Goal: Task Accomplishment & Management: Manage account settings

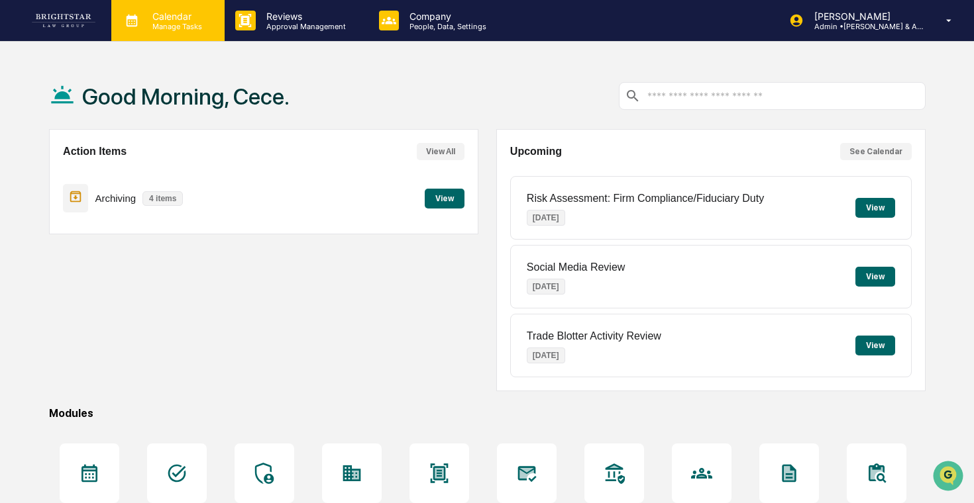
click at [198, 23] on p "Manage Tasks" at bounding box center [175, 26] width 67 height 9
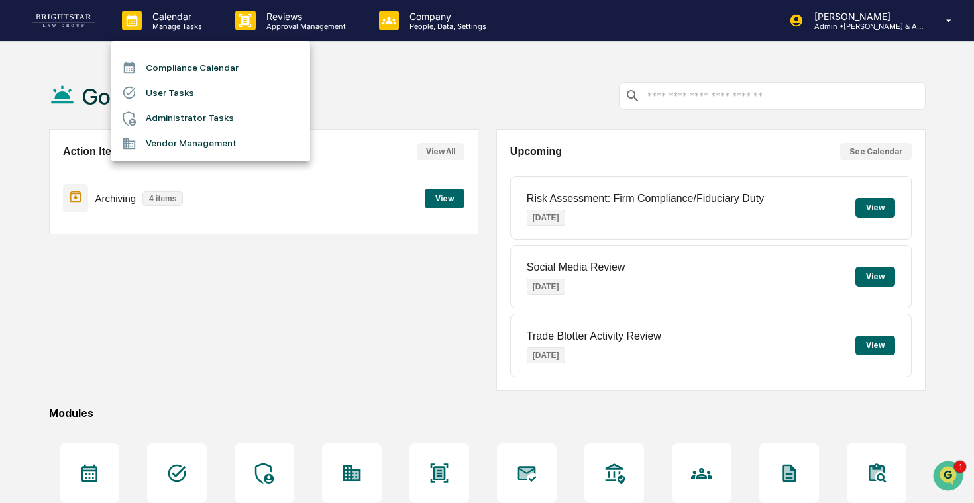
click at [211, 111] on li "Administrator Tasks" at bounding box center [210, 118] width 199 height 25
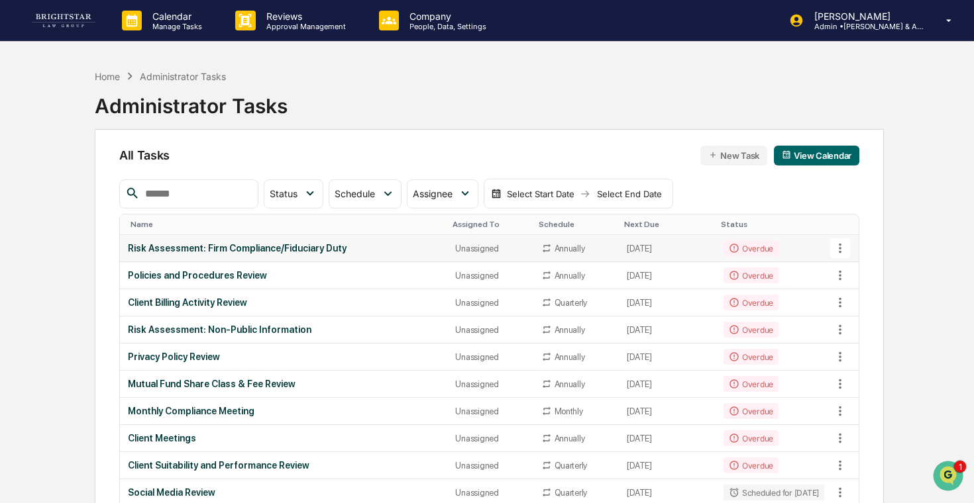
click at [358, 246] on div "Risk Assessment: Firm Compliance/Fiduciary Duty" at bounding box center [284, 248] width 312 height 11
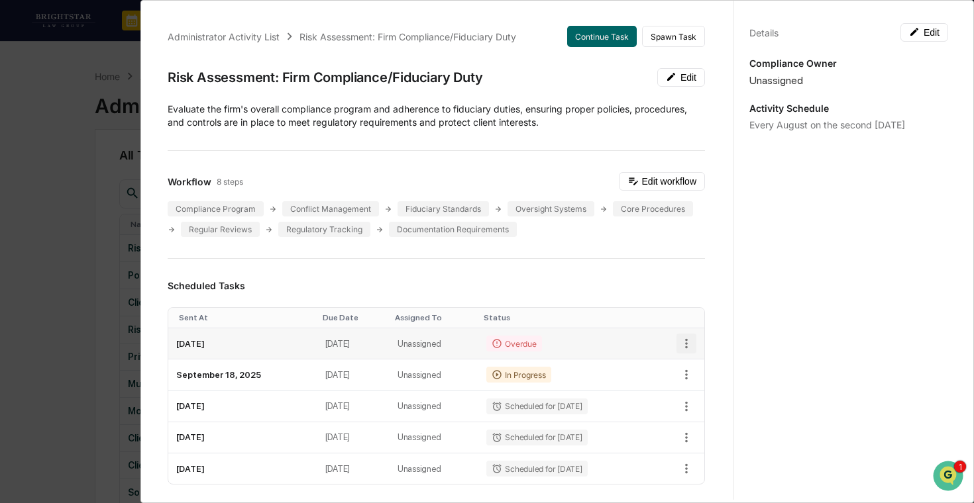
click at [694, 346] on button "button" at bounding box center [686, 344] width 20 height 20
click at [693, 344] on div at bounding box center [487, 251] width 974 height 503
click at [83, 338] on div "Administrator Activity List Risk Assessment: Firm Compliance/Fiduciary Duty Con…" at bounding box center [487, 251] width 974 height 503
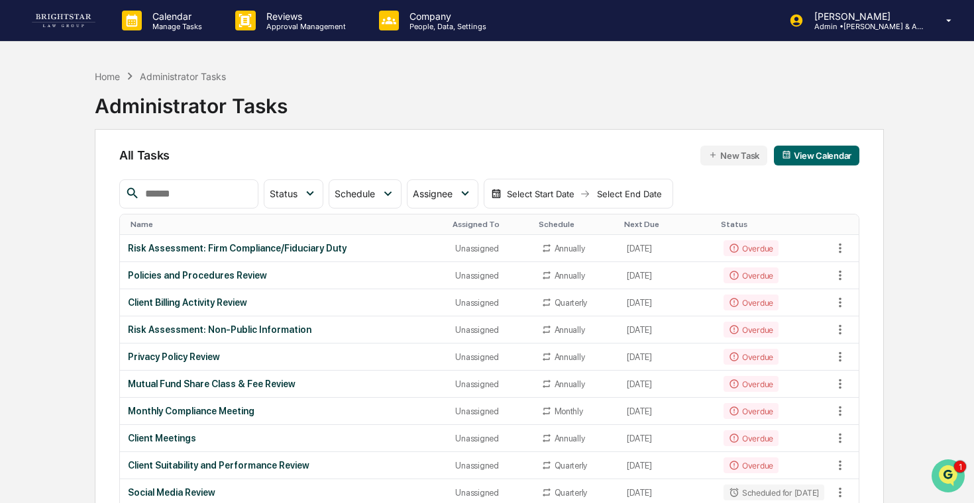
click at [947, 468] on img "Open customer support" at bounding box center [947, 476] width 33 height 26
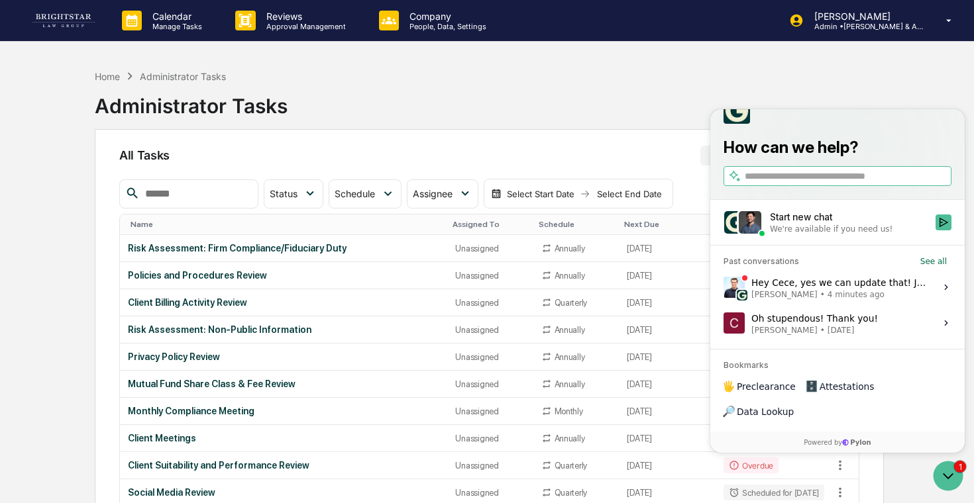
click at [826, 300] on div "Hey Cece, yes we can update that! Just to be transparent, making this change on…" at bounding box center [839, 287] width 176 height 25
click at [723, 288] on button "View issue" at bounding box center [723, 288] width 1 height 1
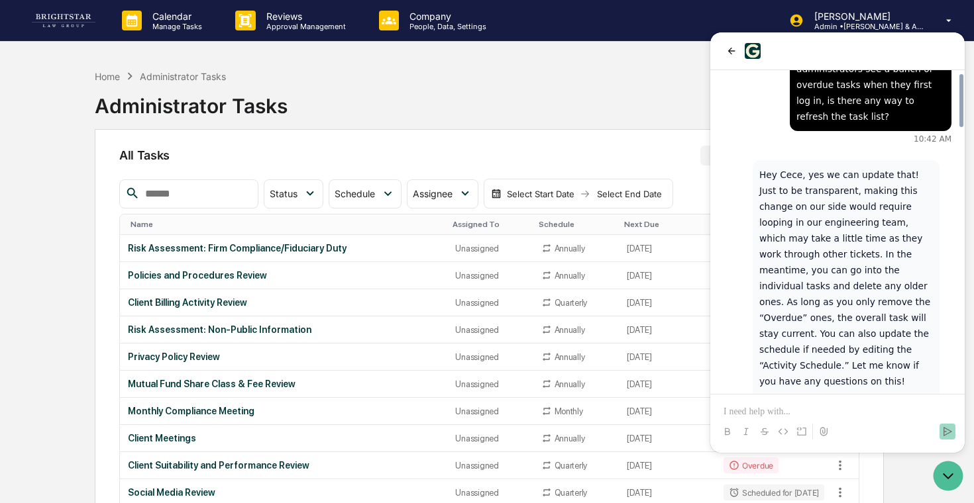
scroll to position [1618, 0]
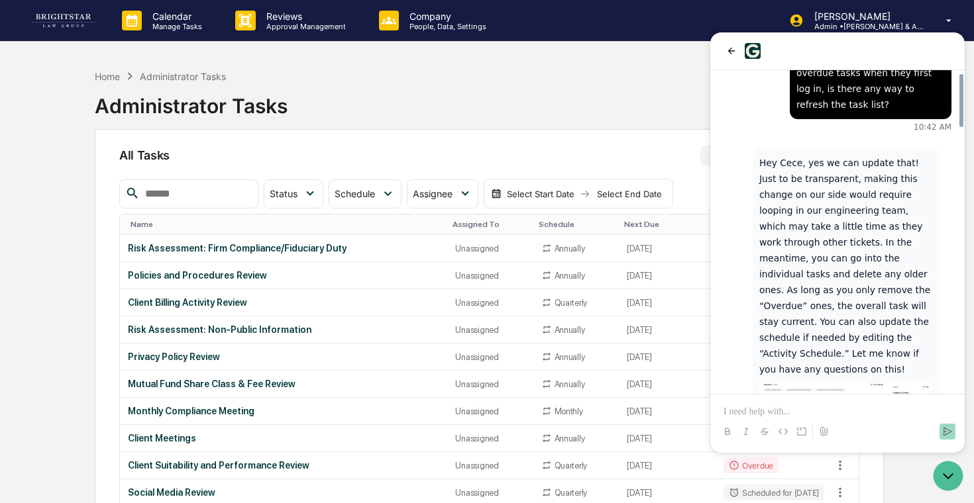
click at [782, 407] on p at bounding box center [837, 411] width 228 height 13
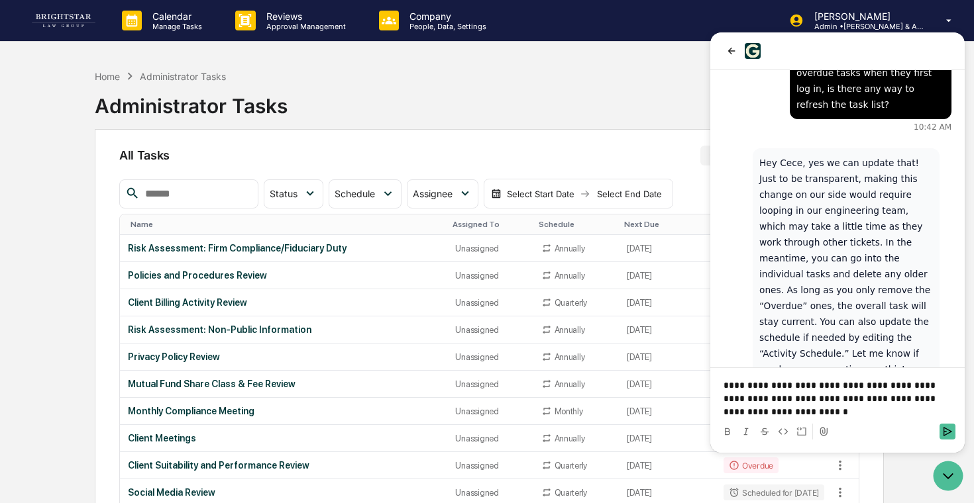
scroll to position [1724, 0]
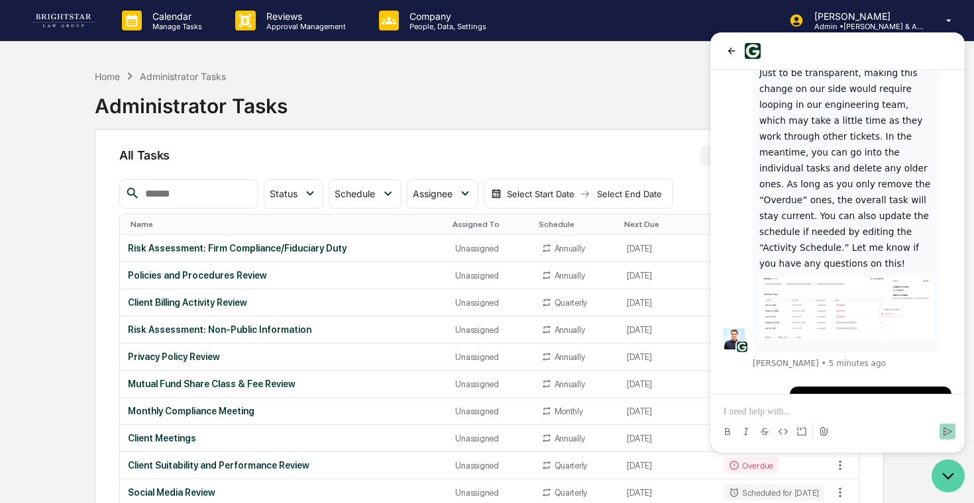
click at [942, 479] on icon "Open customer support" at bounding box center [947, 476] width 33 height 33
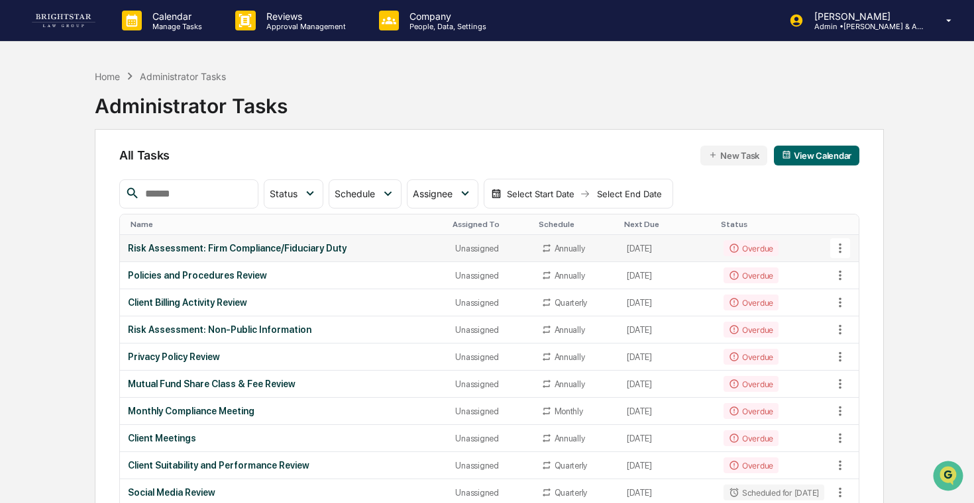
click at [841, 248] on icon at bounding box center [840, 248] width 15 height 15
click at [736, 234] on div at bounding box center [487, 251] width 974 height 503
click at [385, 252] on div "Risk Assessment: Firm Compliance/Fiduciary Duty" at bounding box center [284, 248] width 312 height 11
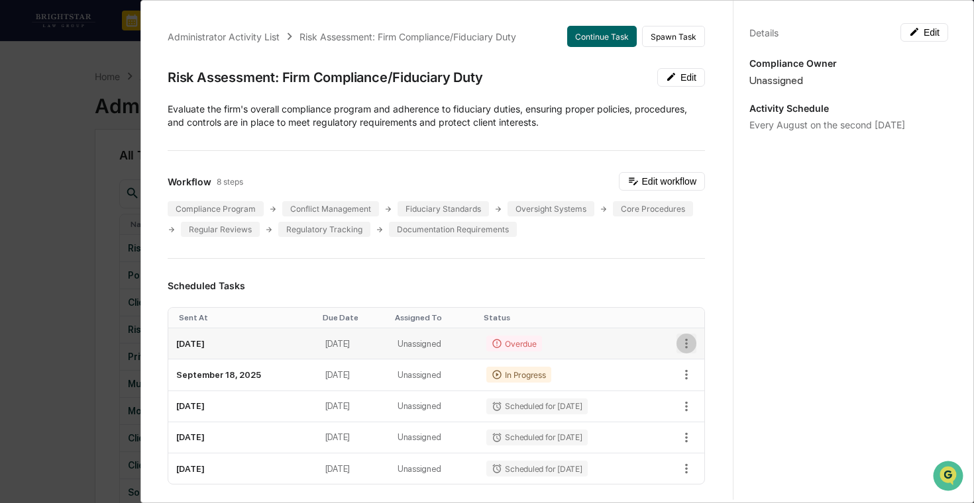
click at [695, 348] on button "button" at bounding box center [686, 344] width 20 height 20
click at [700, 386] on li "Delete task" at bounding box center [731, 390] width 109 height 25
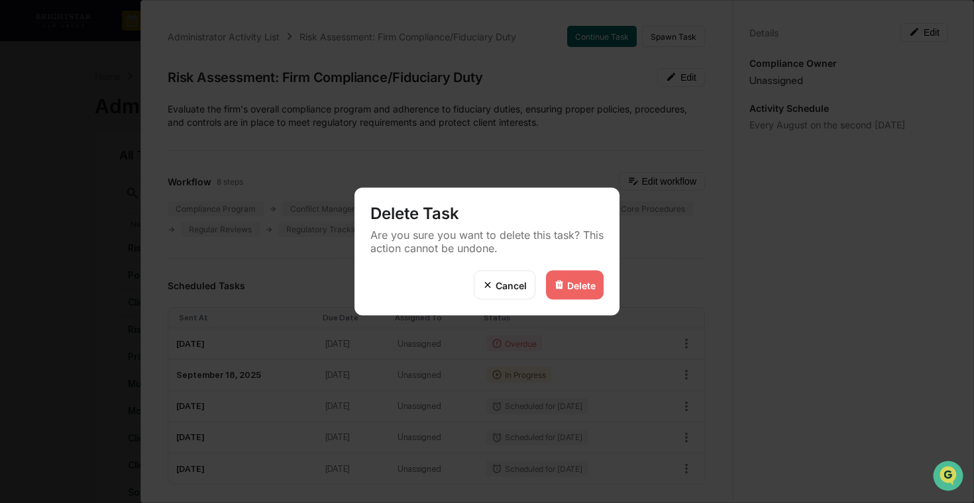
click at [581, 282] on div "Delete" at bounding box center [581, 285] width 28 height 11
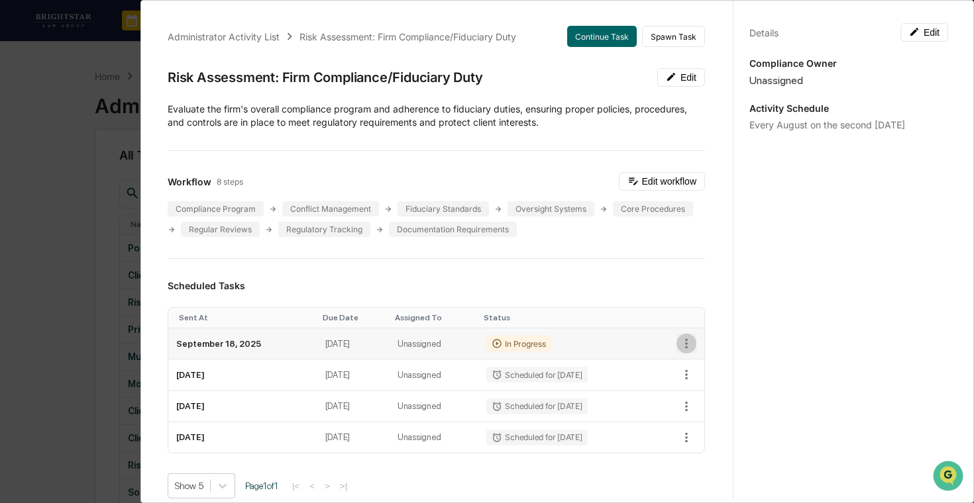
click at [688, 347] on icon "button" at bounding box center [686, 344] width 15 height 15
click at [703, 388] on li "Delete task" at bounding box center [731, 390] width 109 height 25
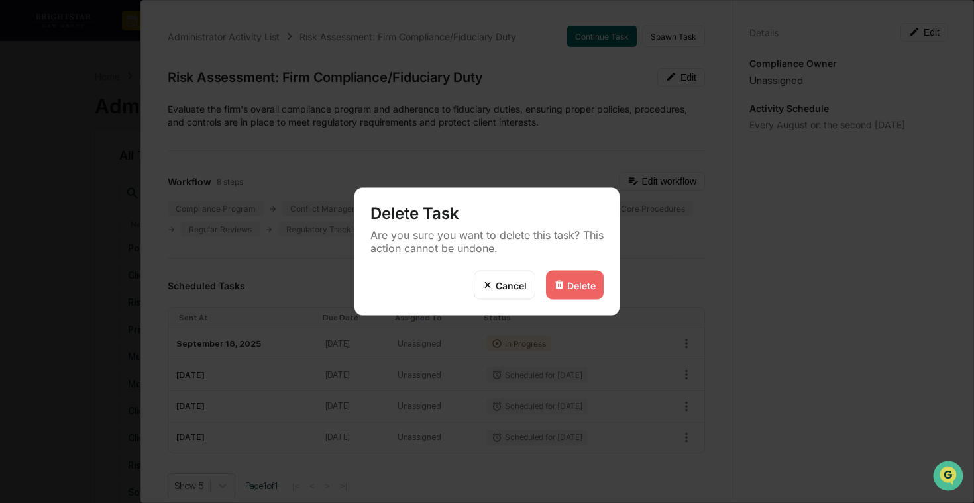
click at [566, 277] on div "Delete" at bounding box center [575, 285] width 58 height 29
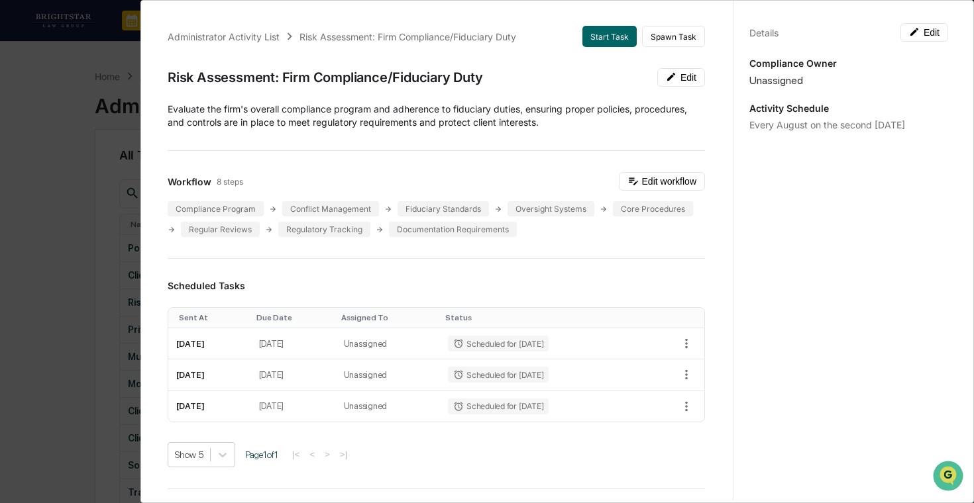
click at [53, 218] on div "Administrator Activity List Risk Assessment: Firm Compliance/Fiduciary Duty Sta…" at bounding box center [487, 251] width 974 height 503
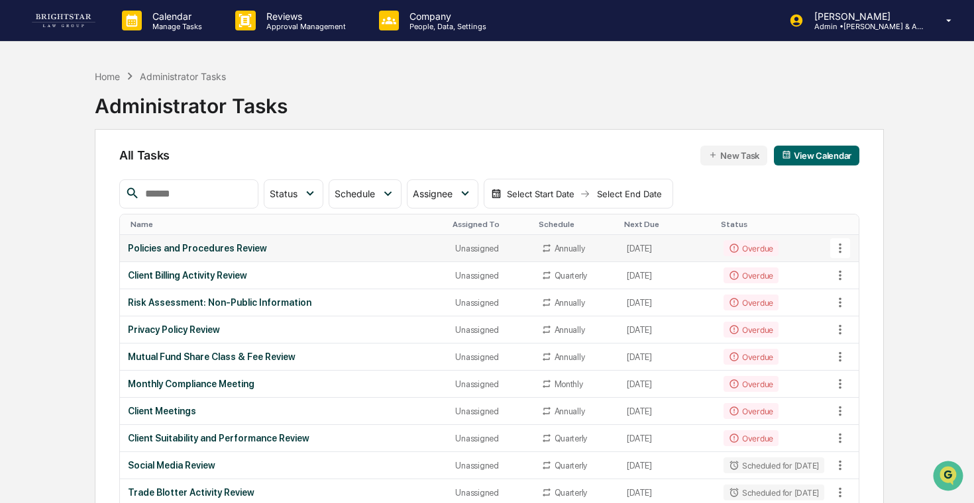
click at [495, 246] on div "Unassigned" at bounding box center [490, 249] width 70 height 10
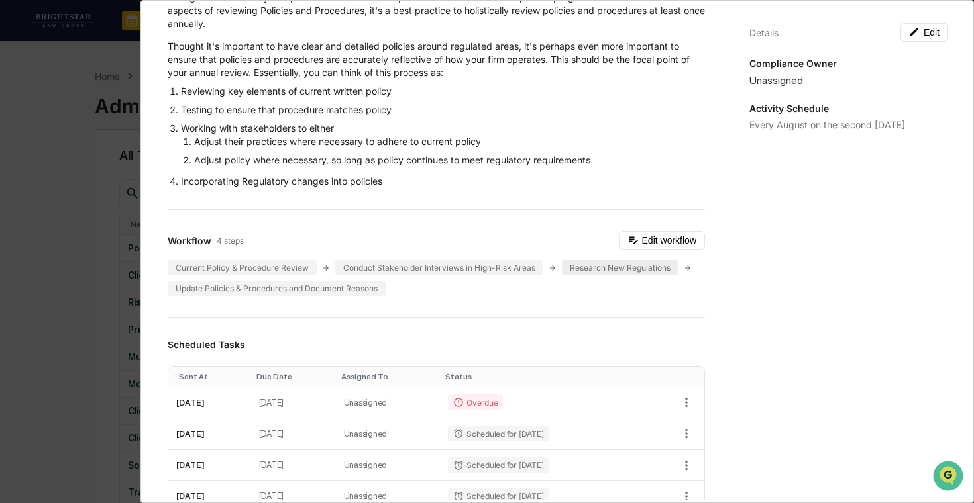
scroll to position [113, 0]
click at [690, 401] on icon "button" at bounding box center [686, 402] width 15 height 15
click at [694, 449] on img at bounding box center [693, 449] width 11 height 11
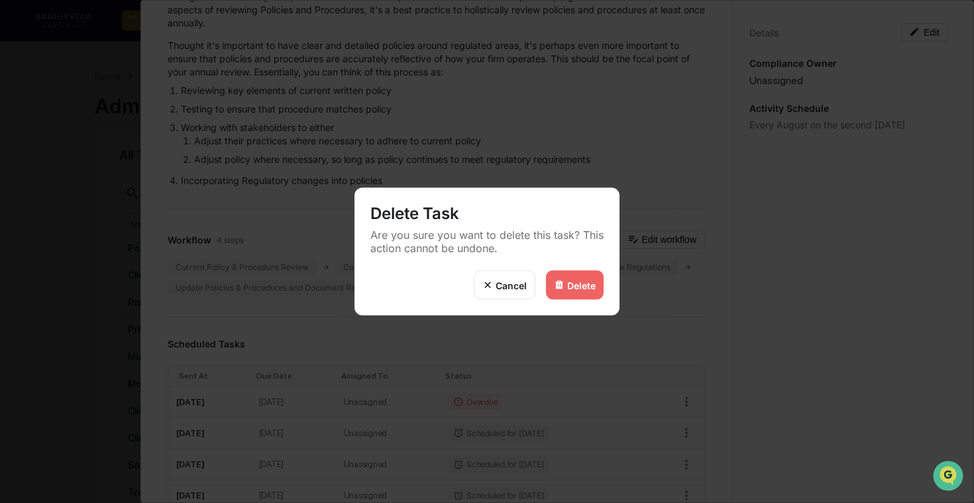
click at [510, 282] on div "Cancel" at bounding box center [511, 285] width 31 height 11
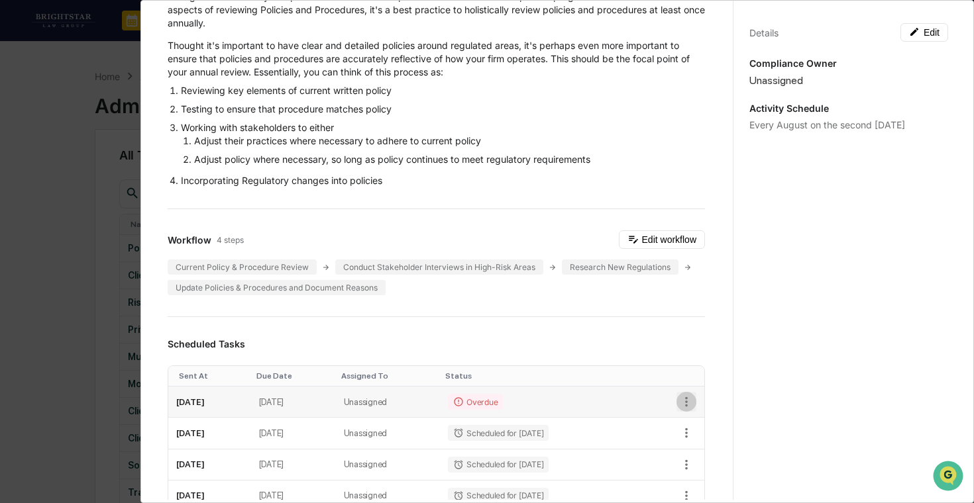
click at [686, 405] on icon "button" at bounding box center [686, 402] width 3 height 10
click at [706, 423] on li "Mark as Completed" at bounding box center [731, 424] width 109 height 25
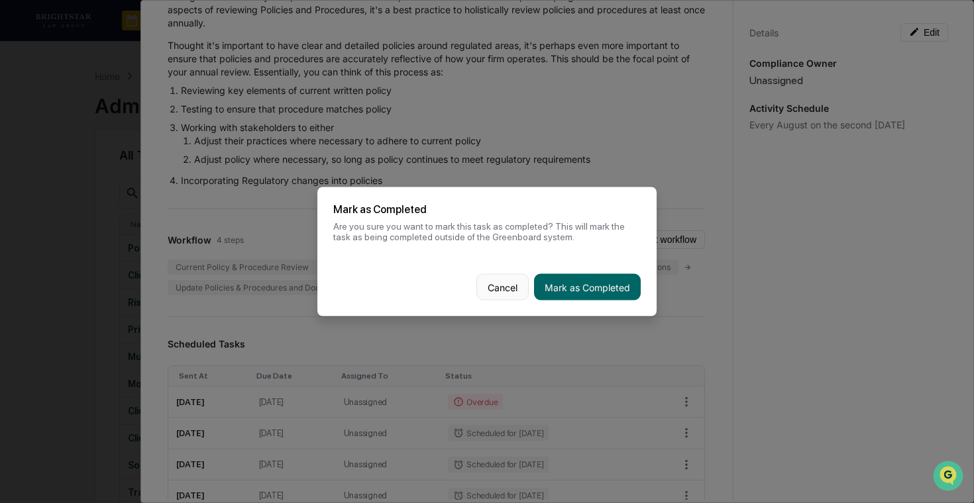
click at [502, 285] on button "Cancel" at bounding box center [502, 287] width 52 height 26
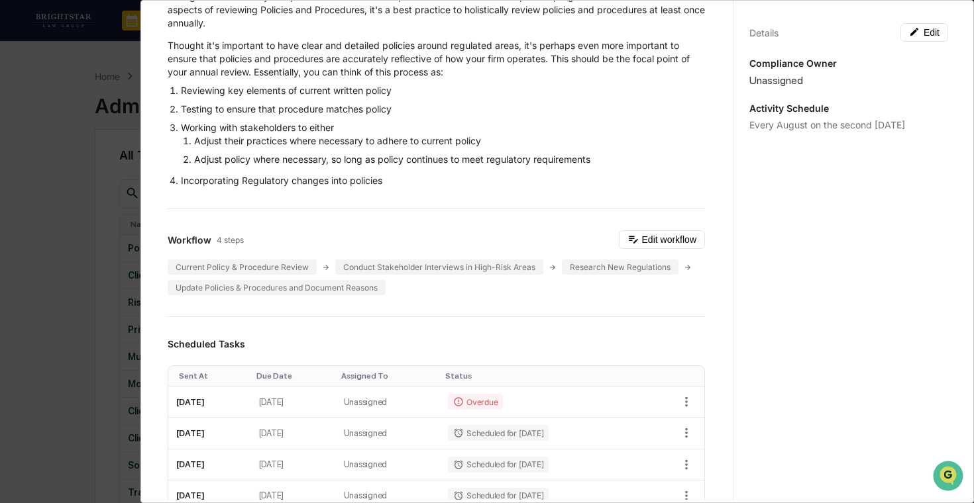
click at [90, 282] on div "Administrator Activity List Policies and Procedures Review Continue Task Spawn …" at bounding box center [487, 251] width 974 height 503
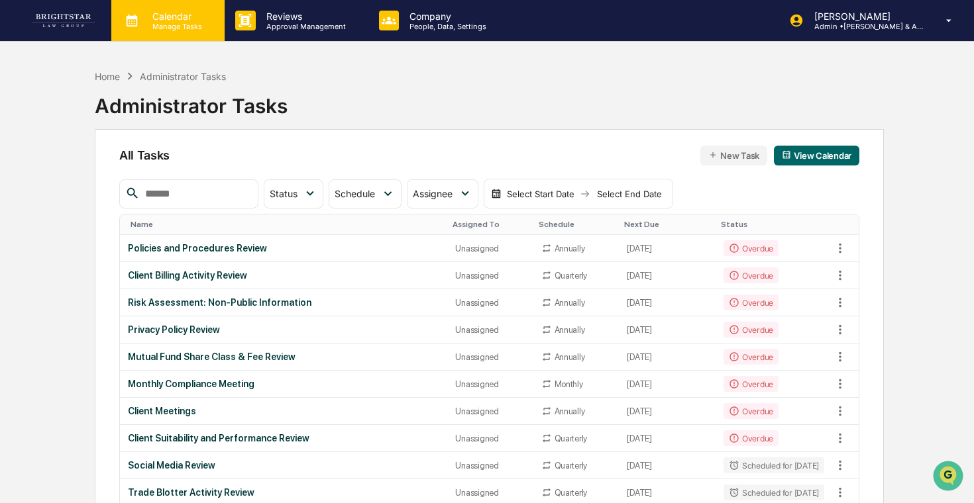
click at [199, 22] on p "Manage Tasks" at bounding box center [175, 26] width 67 height 9
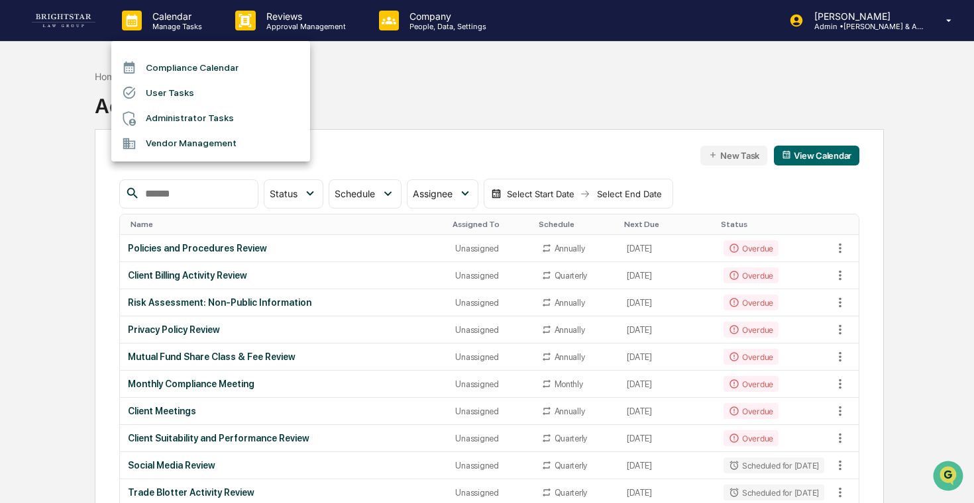
click at [604, 62] on div at bounding box center [487, 251] width 974 height 503
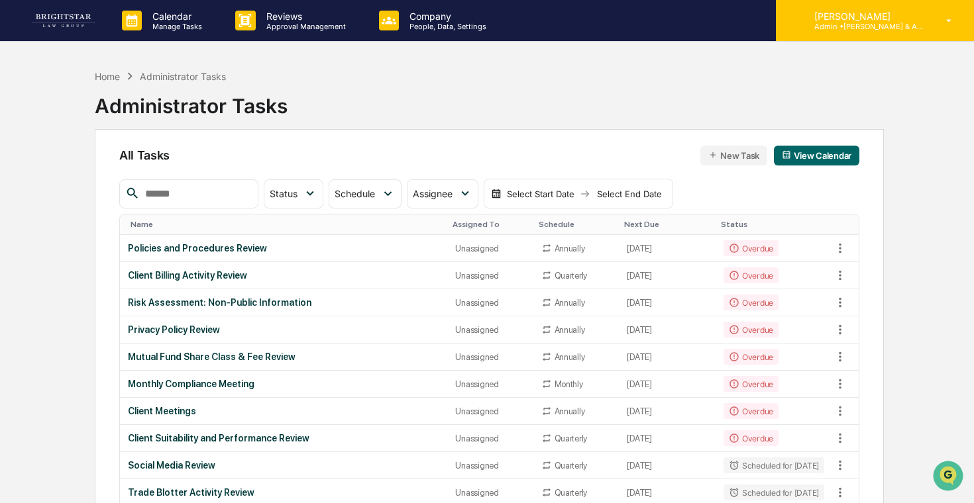
click at [831, 33] on div "[PERSON_NAME] Admin • [PERSON_NAME] & Associates" at bounding box center [875, 20] width 198 height 41
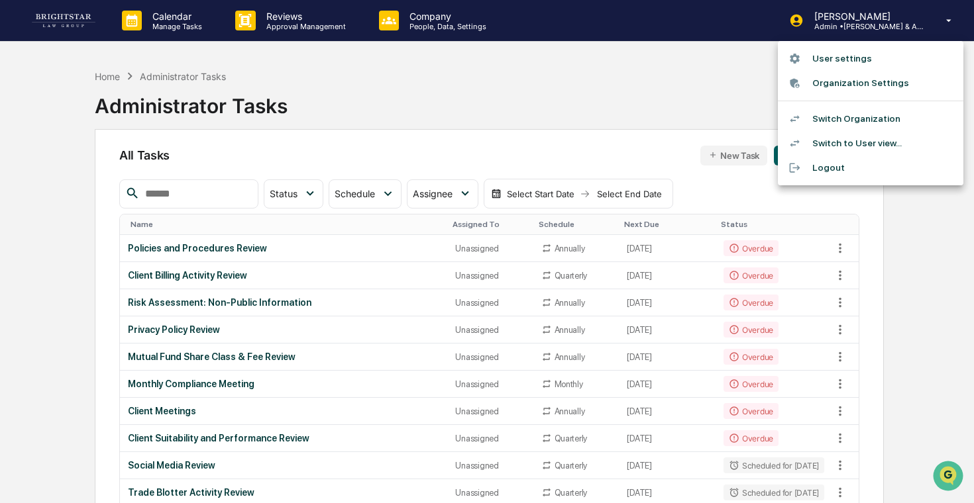
click at [837, 117] on li "Switch Organization" at bounding box center [870, 119] width 185 height 25
